Goal: Task Accomplishment & Management: Register for event/course

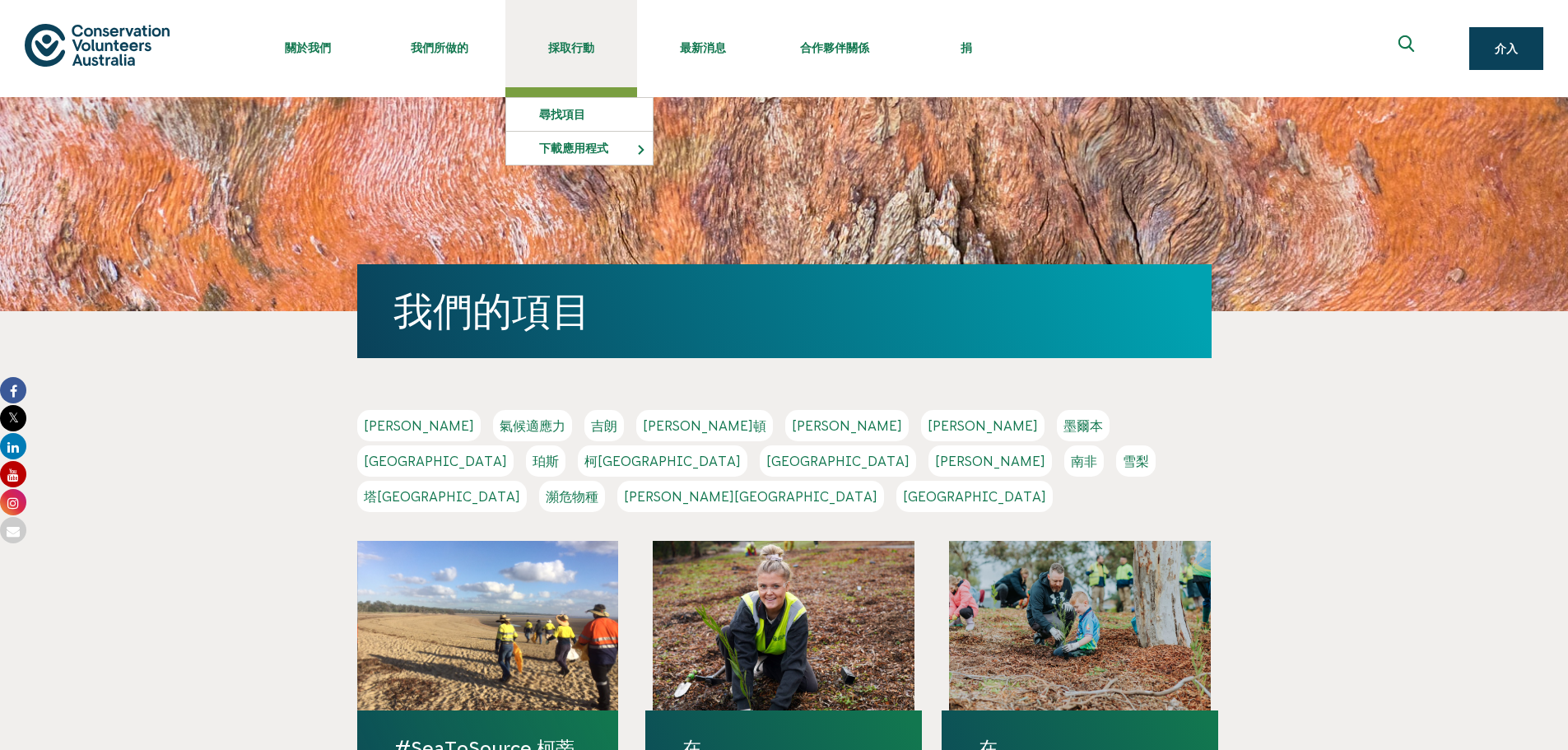
click at [598, 69] on link "採取行動" at bounding box center [572, 43] width 132 height 87
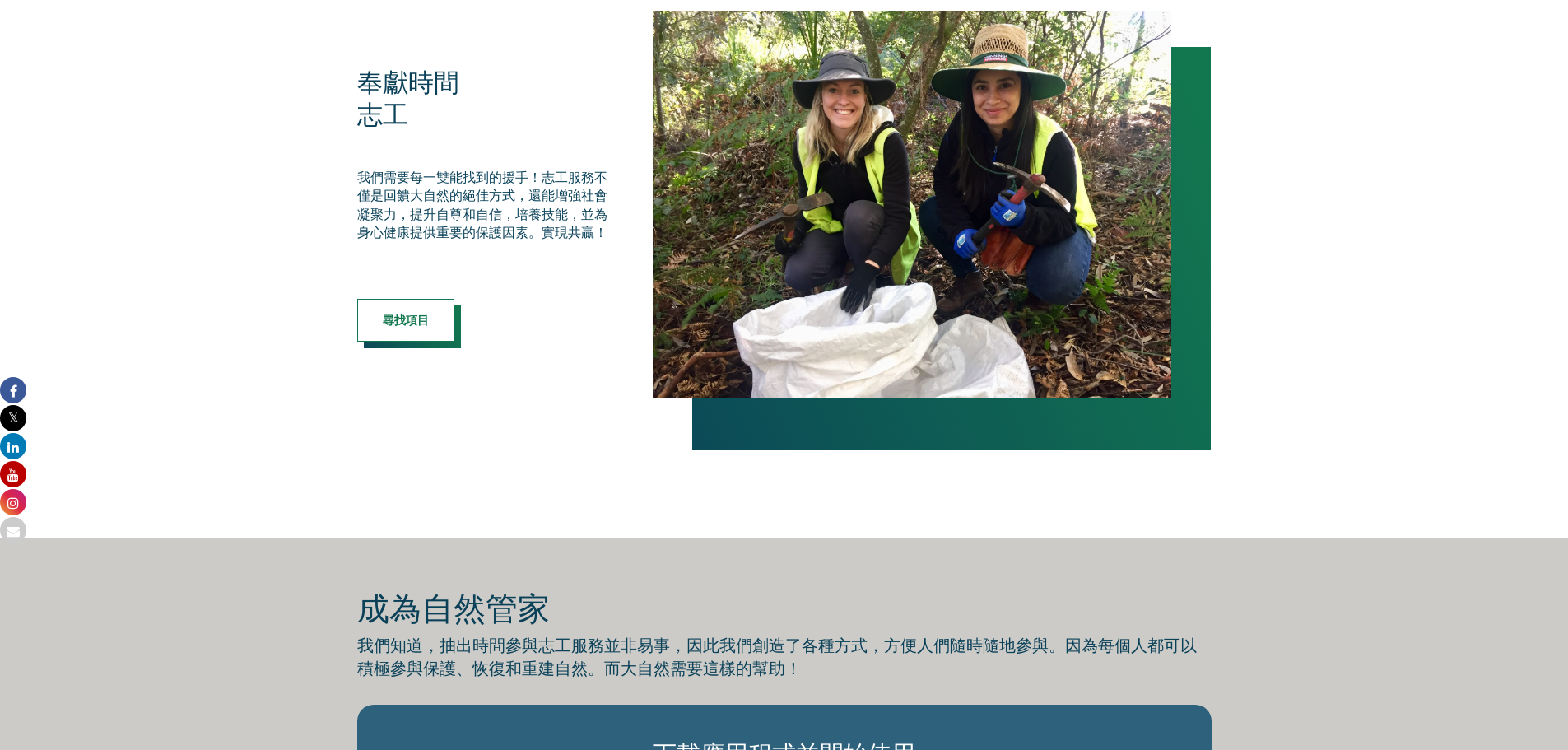
scroll to position [753, 0]
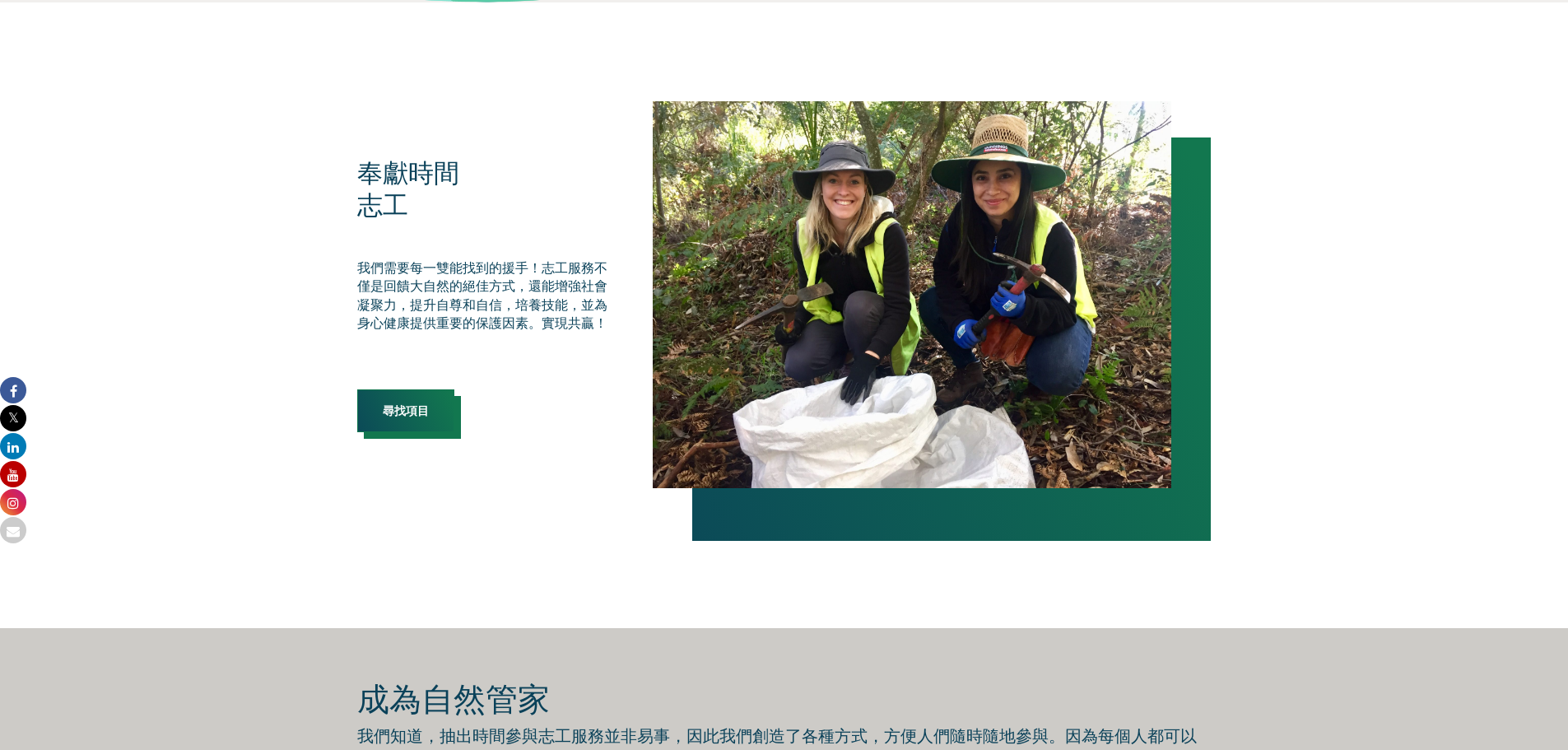
click at [406, 407] on font "尋找項目" at bounding box center [405, 411] width 46 height 13
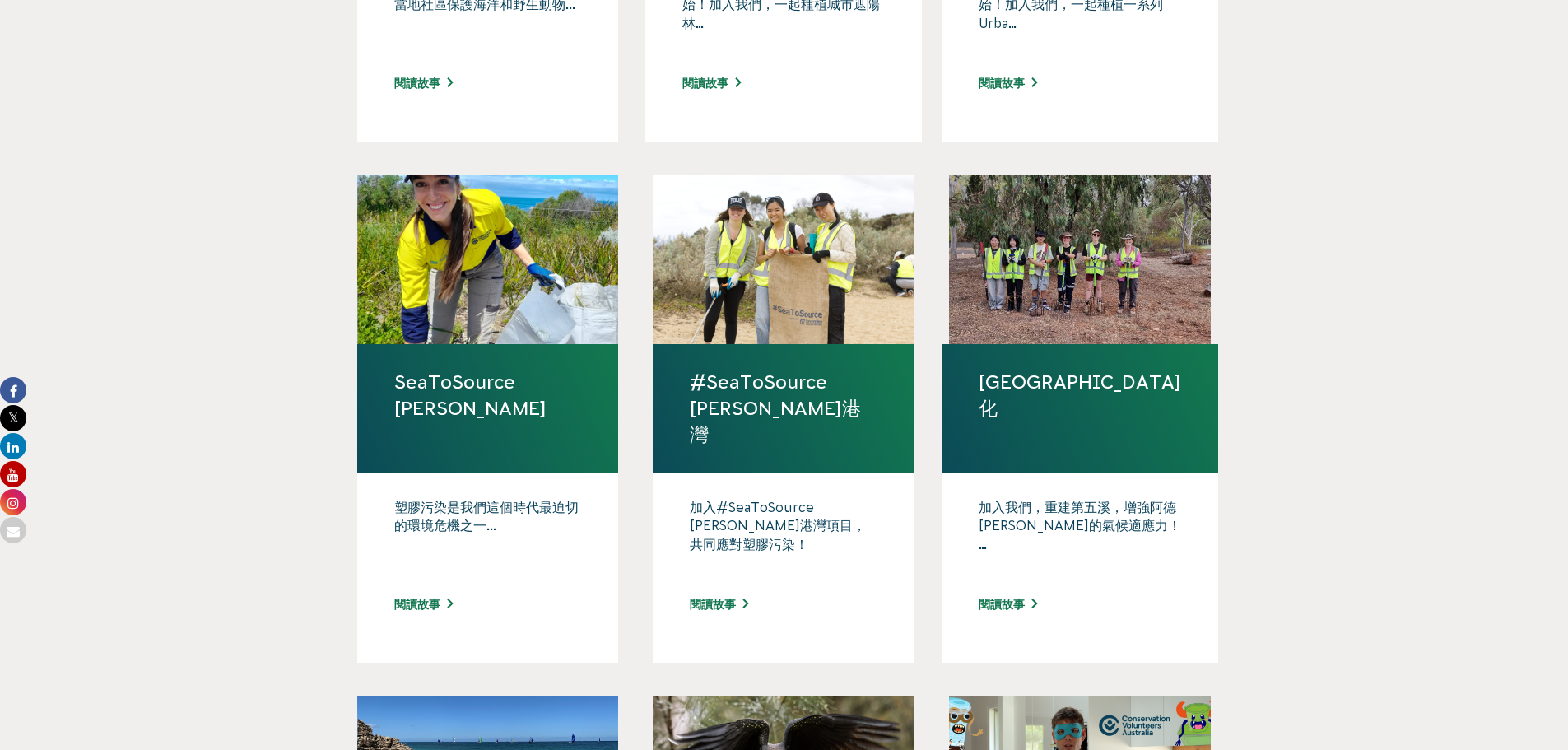
scroll to position [906, 0]
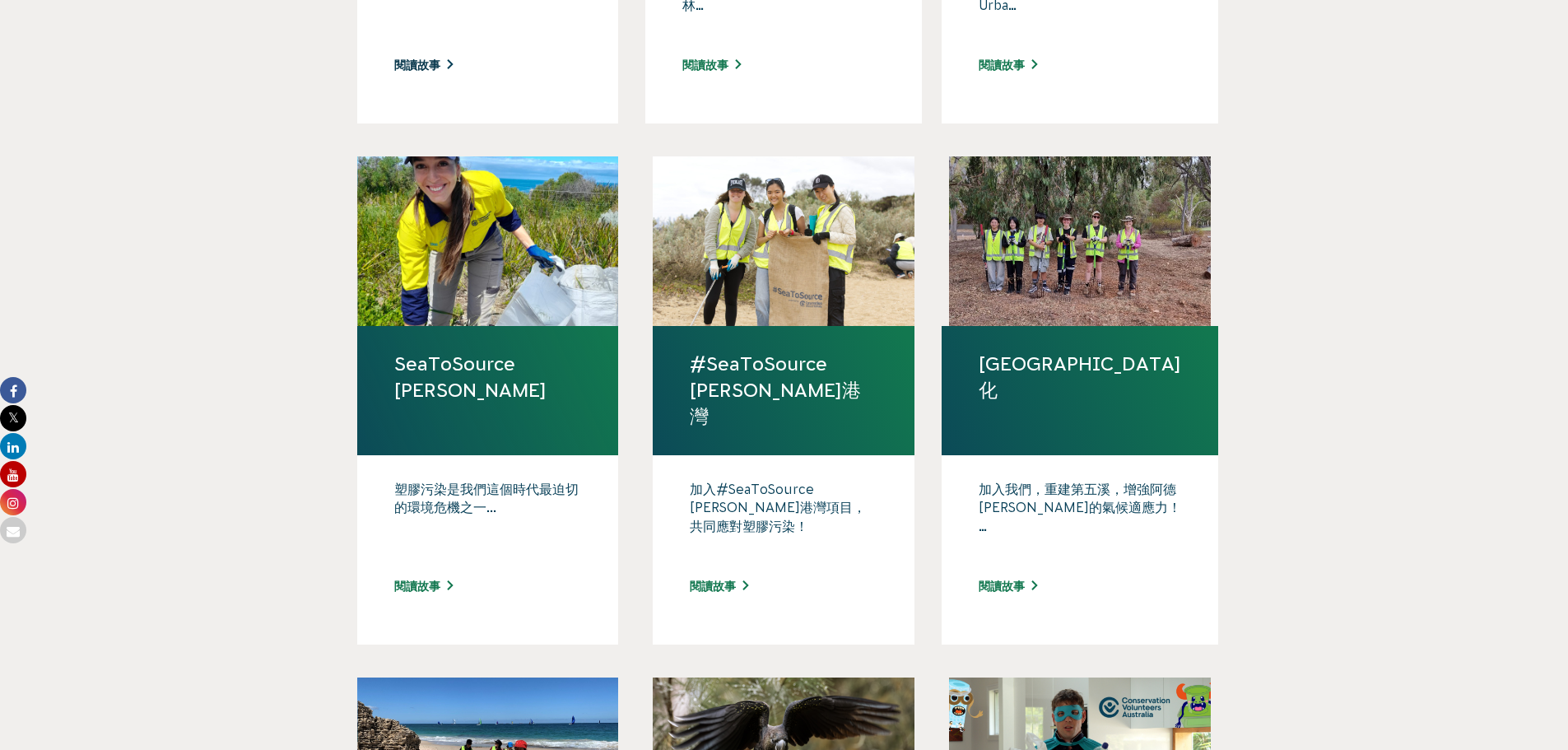
click at [427, 58] on font "閱讀故事" at bounding box center [417, 64] width 46 height 13
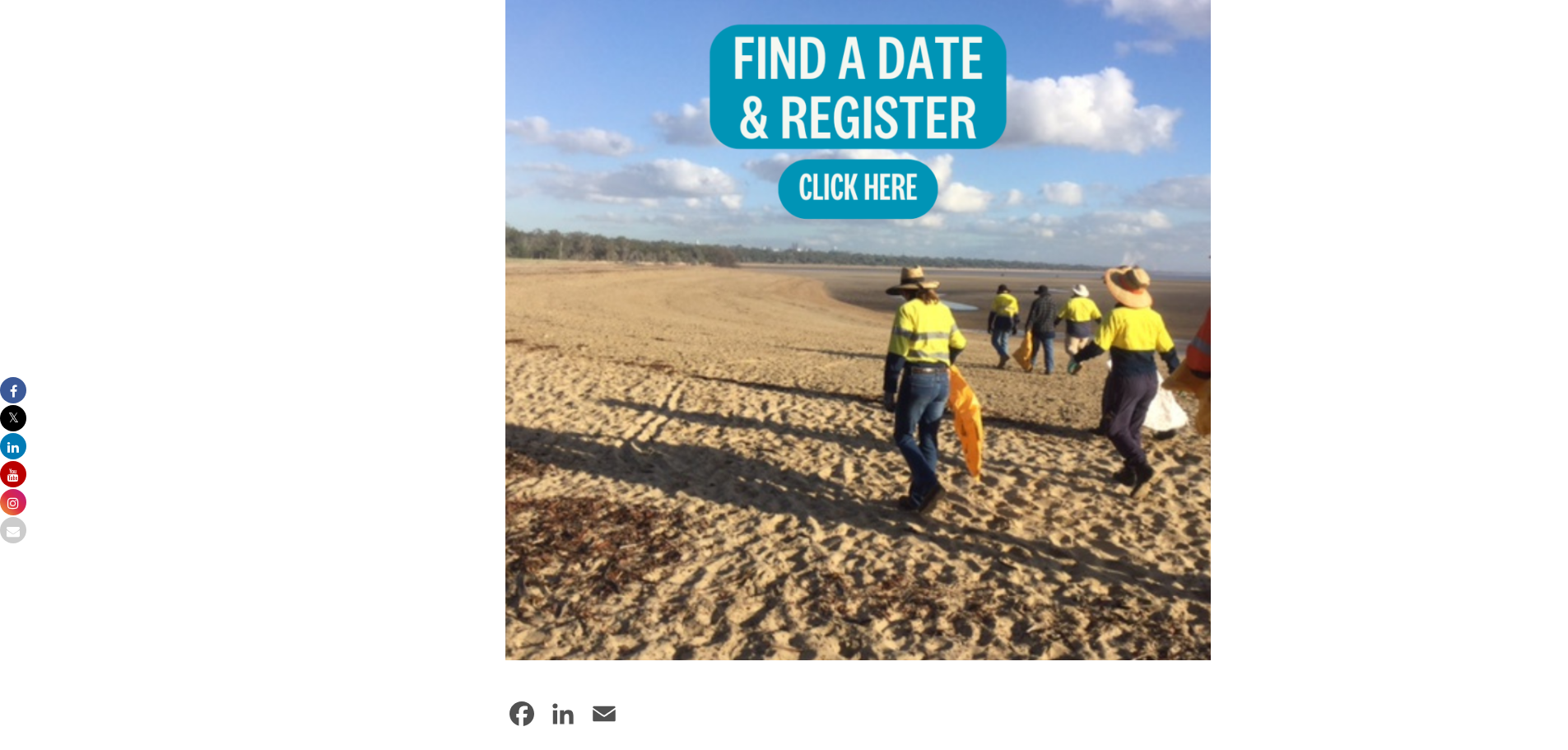
scroll to position [740, 0]
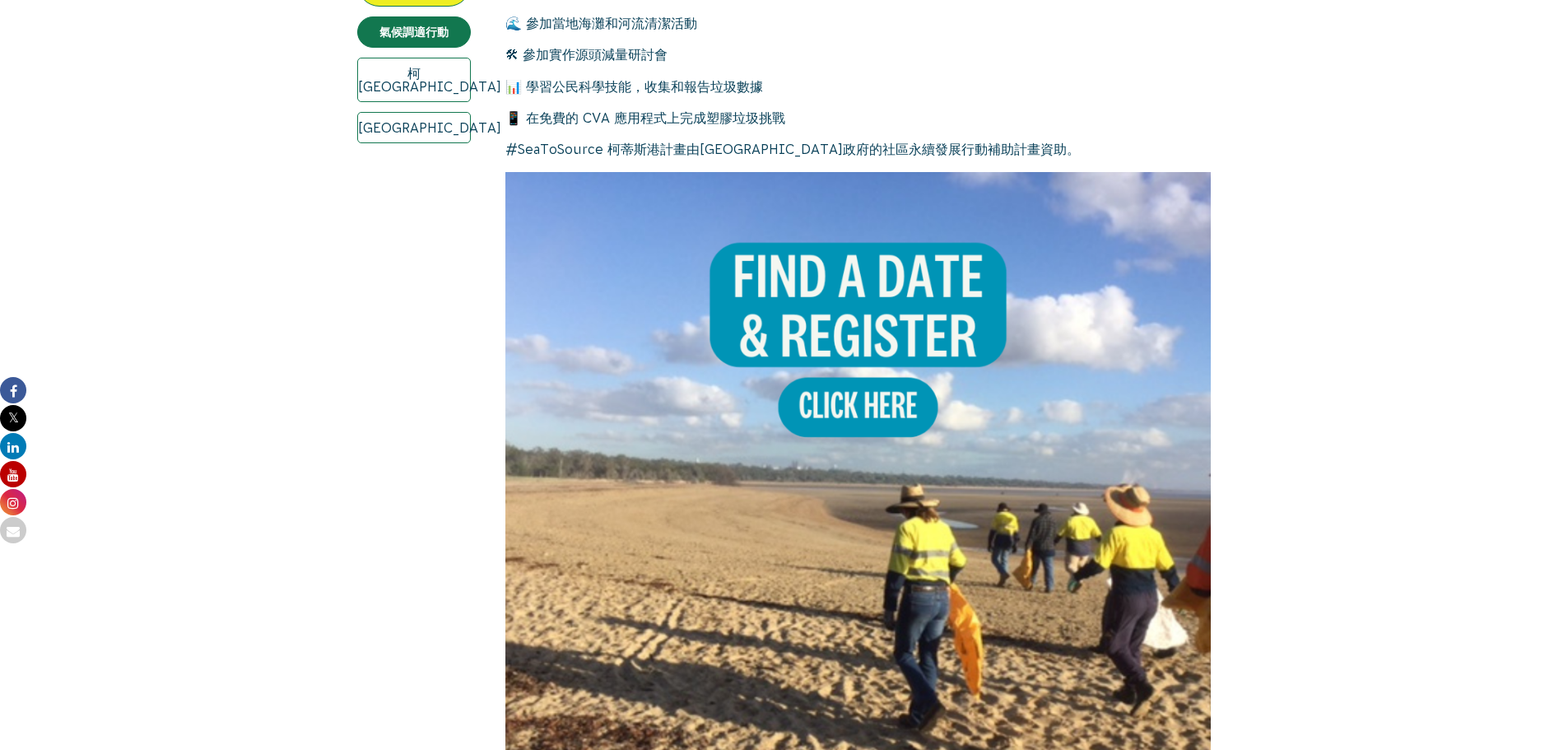
click at [828, 404] on img at bounding box center [858, 525] width 706 height 706
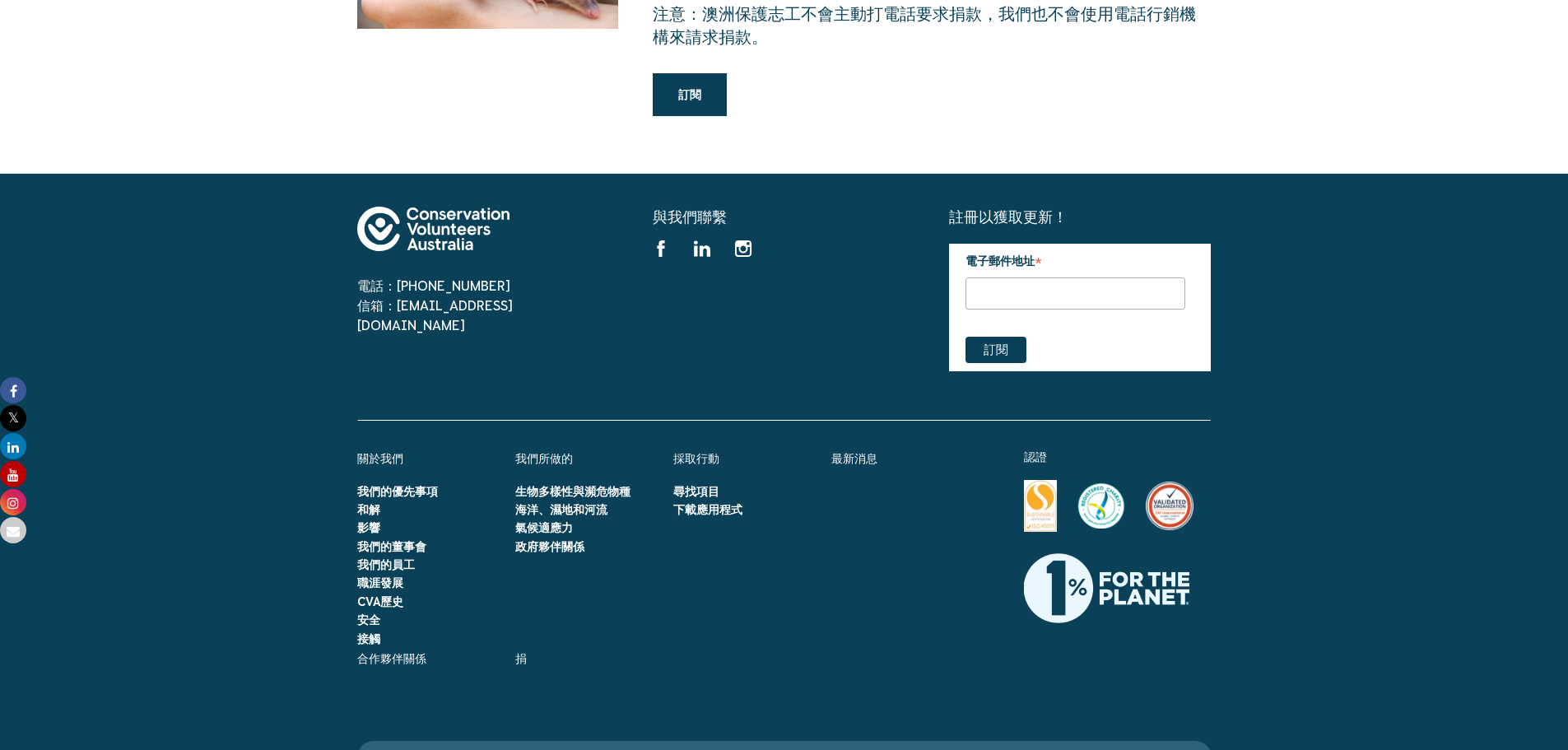
scroll to position [4791, 0]
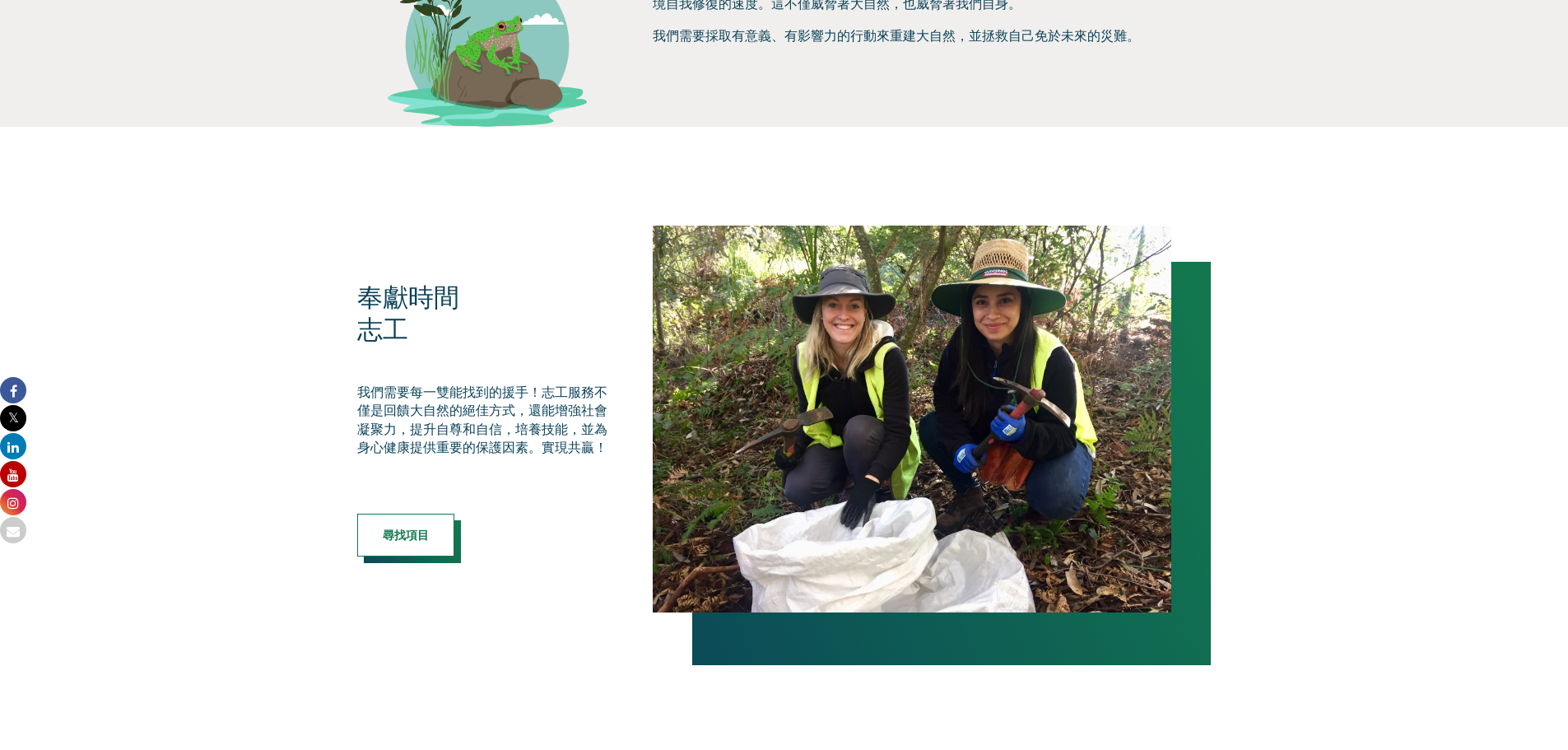
scroll to position [823, 0]
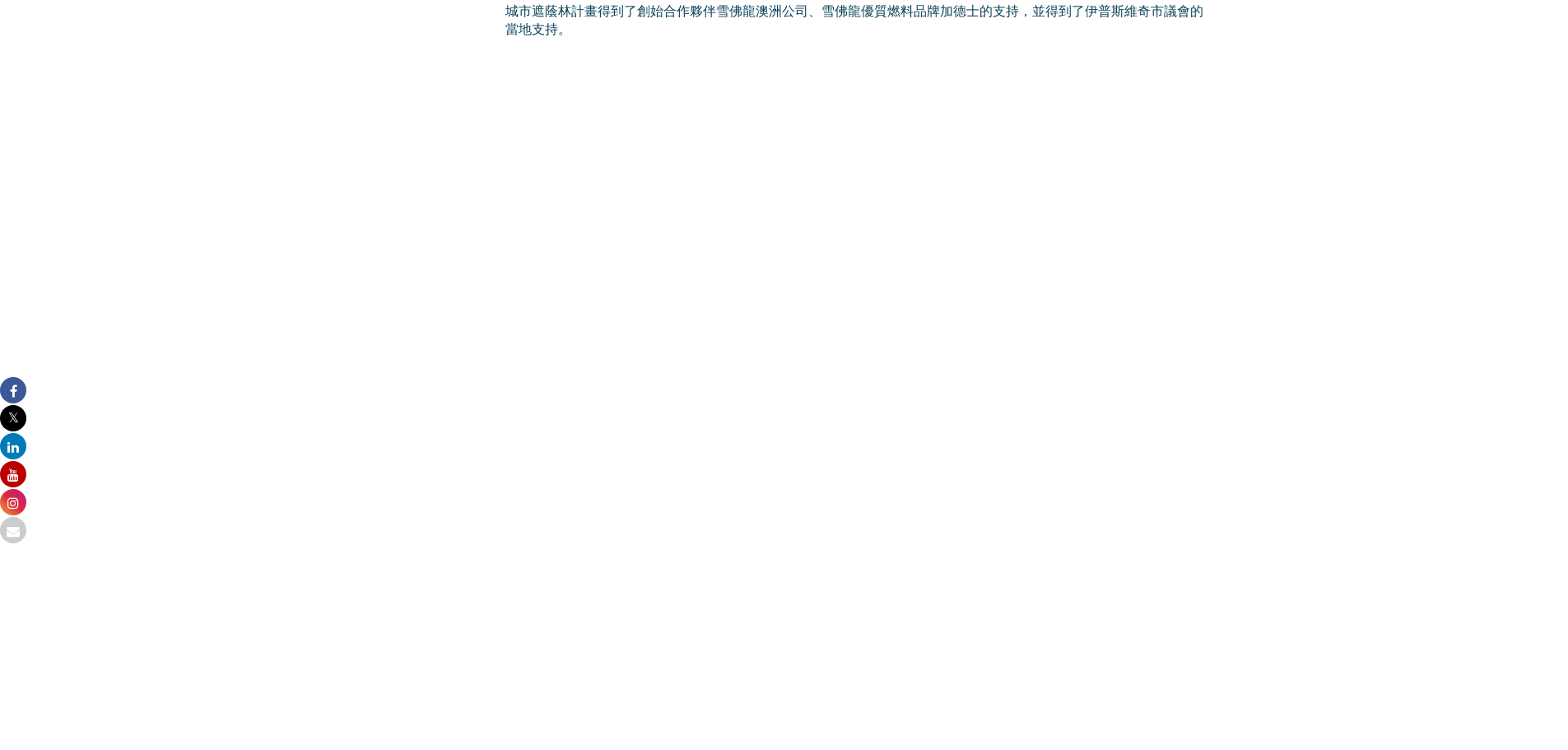
scroll to position [1247, 0]
